Goal: Find specific page/section: Find specific page/section

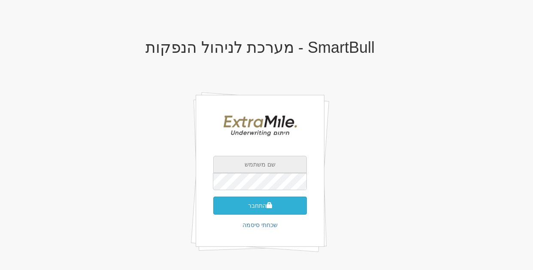
type input "[EMAIL_ADDRESS][DOMAIN_NAME]"
click at [247, 207] on button "התחבר" at bounding box center [260, 206] width 94 height 18
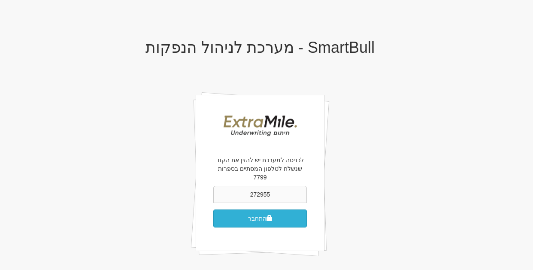
type input "272955"
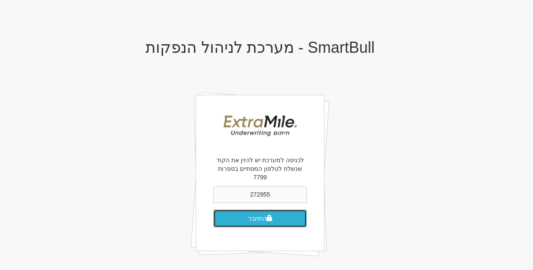
click at [260, 210] on button "התחבר" at bounding box center [260, 219] width 94 height 18
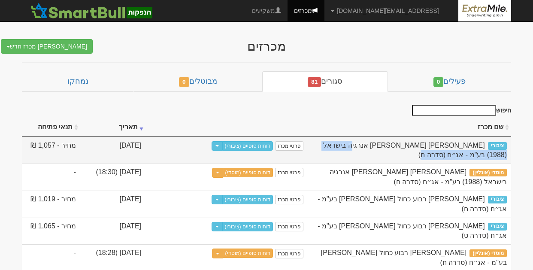
drag, startPoint x: 484, startPoint y: 146, endPoint x: 382, endPoint y: 146, distance: 102.2
click at [382, 146] on span "[PERSON_NAME] [PERSON_NAME] אנרגיה בישראל (1988) בע"מ - אג״ח (סדרה ח)" at bounding box center [415, 150] width 184 height 17
drag, startPoint x: 382, startPoint y: 146, endPoint x: 400, endPoint y: 146, distance: 17.6
copy span "דור אלון אנרגיה בישראל (1988) בע"מ"
